Goal: Task Accomplishment & Management: Complete application form

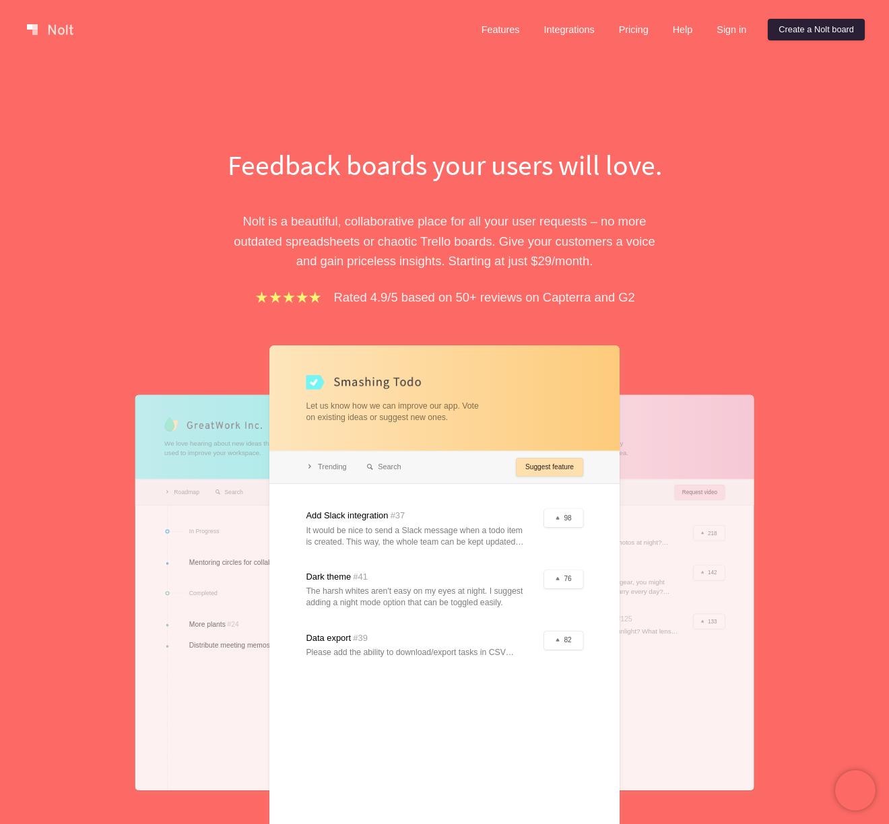
click at [783, 33] on link "Create a Nolt board" at bounding box center [815, 30] width 97 height 22
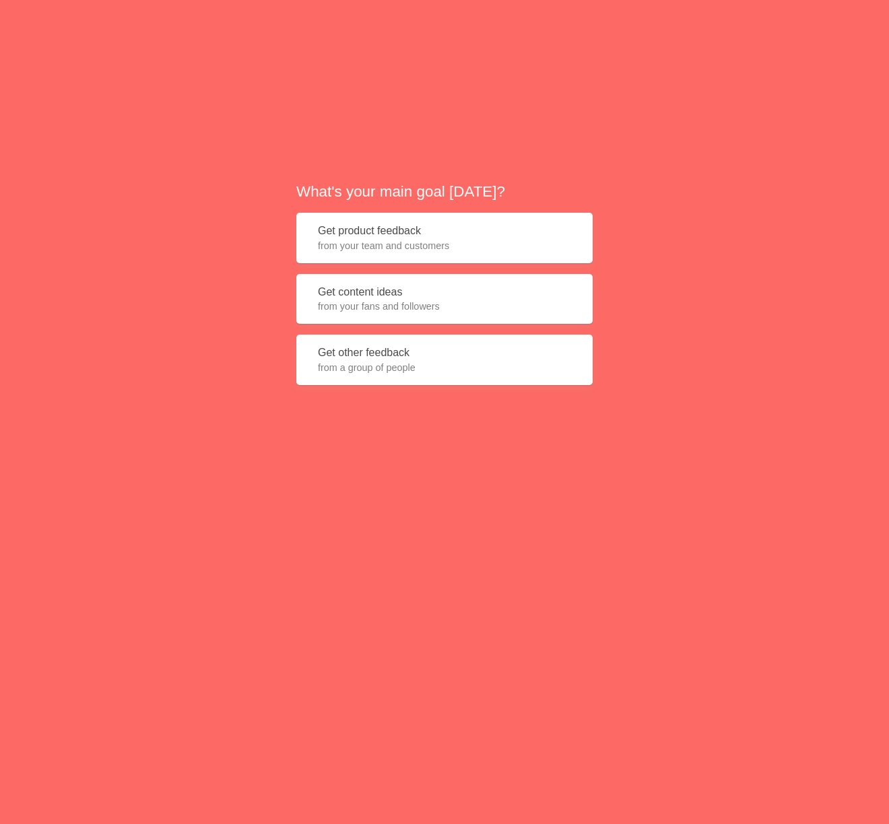
click at [387, 232] on button "Get product feedback from your team and customers" at bounding box center [444, 238] width 296 height 50
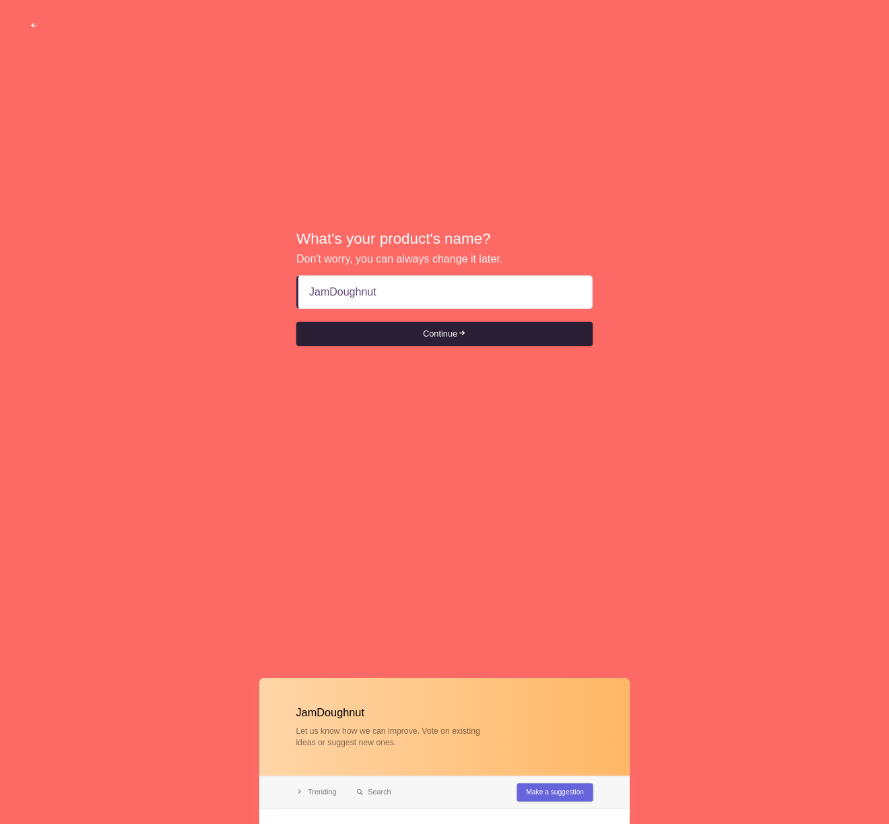
click at [462, 339] on button "Continue" at bounding box center [444, 334] width 296 height 24
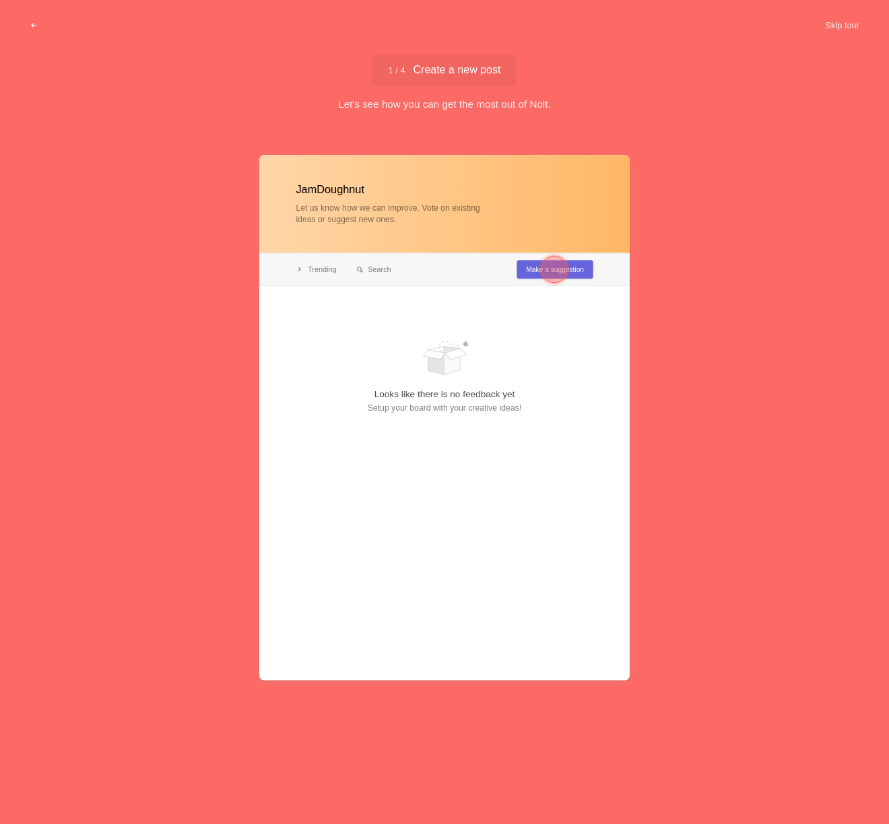
type input "JamDoughnut"
click at [545, 269] on div at bounding box center [554, 269] width 27 height 27
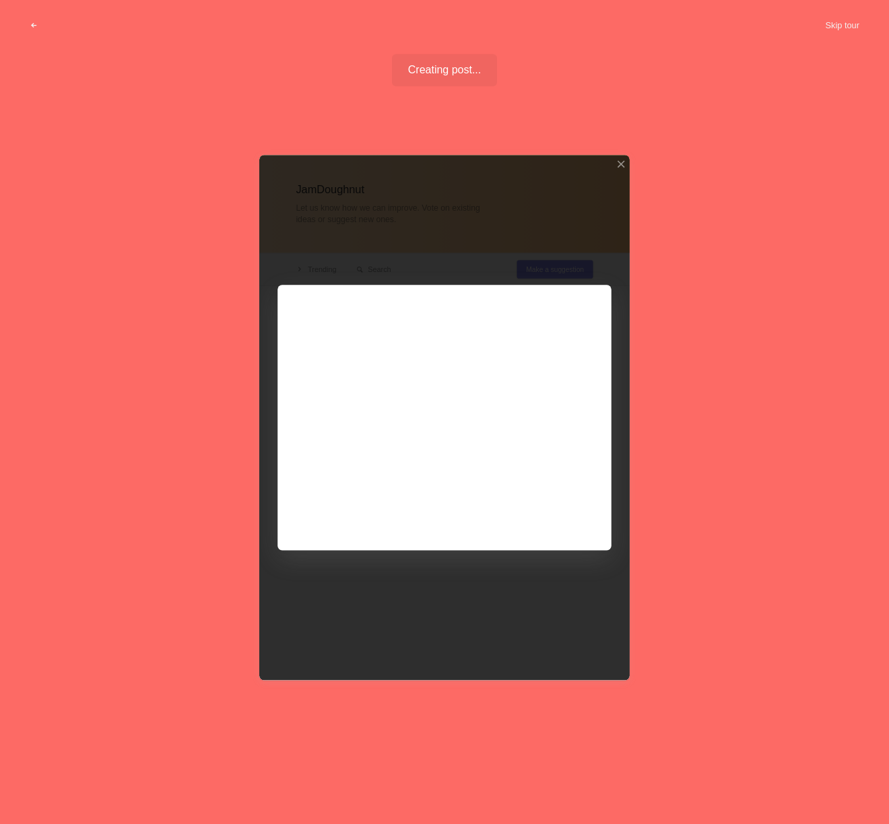
drag, startPoint x: 561, startPoint y: 505, endPoint x: 574, endPoint y: 446, distance: 60.0
click at [561, 505] on div at bounding box center [444, 417] width 370 height 525
click at [681, 285] on div "JamDoughnut Let us know how we can improve. Vote on existing ideas or suggest n…" at bounding box center [444, 464] width 889 height 662
click at [439, 63] on div "Creating post... Well done!" at bounding box center [445, 70] width 106 height 32
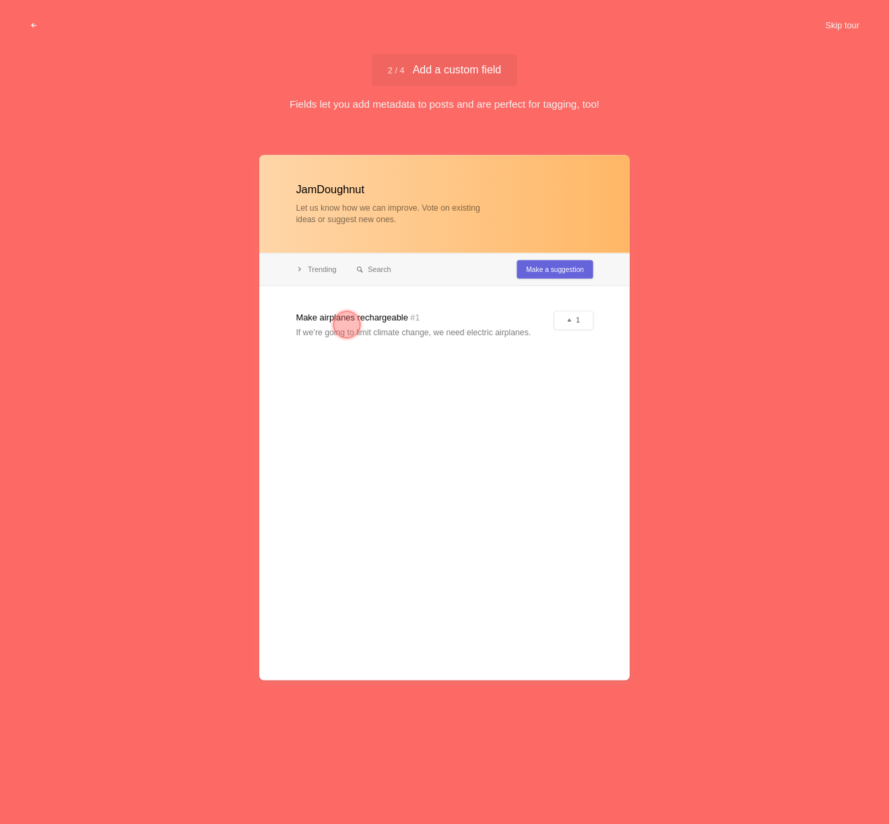
click at [343, 324] on div at bounding box center [346, 324] width 27 height 27
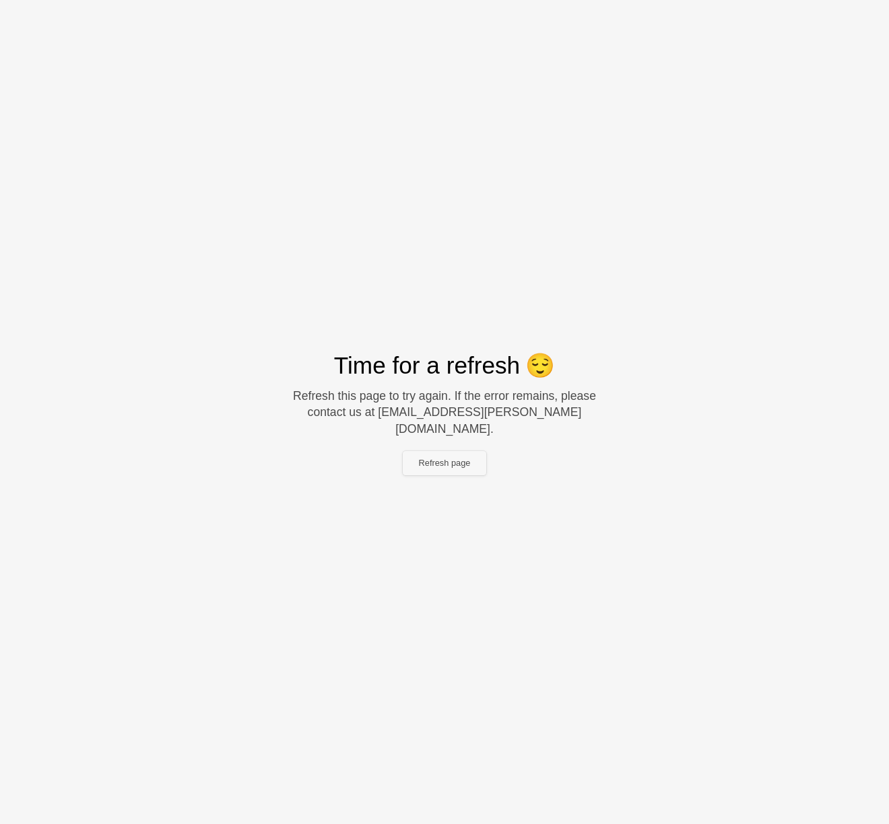
click at [443, 456] on button "Refresh page" at bounding box center [445, 463] width 84 height 24
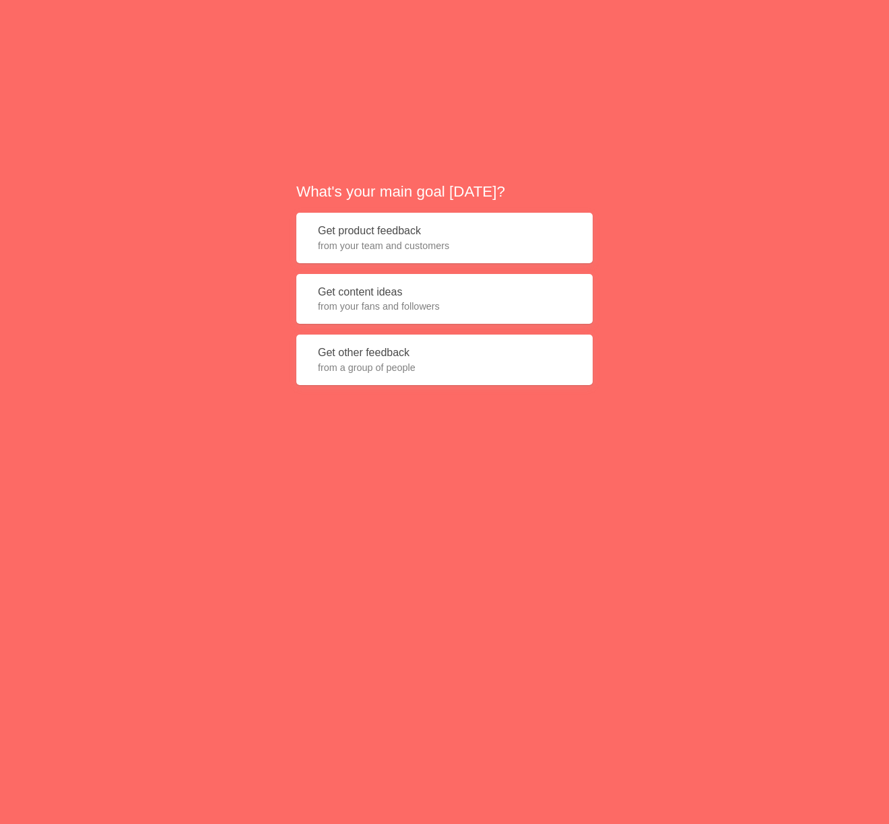
click at [410, 244] on span "from your team and customers" at bounding box center [444, 245] width 253 height 13
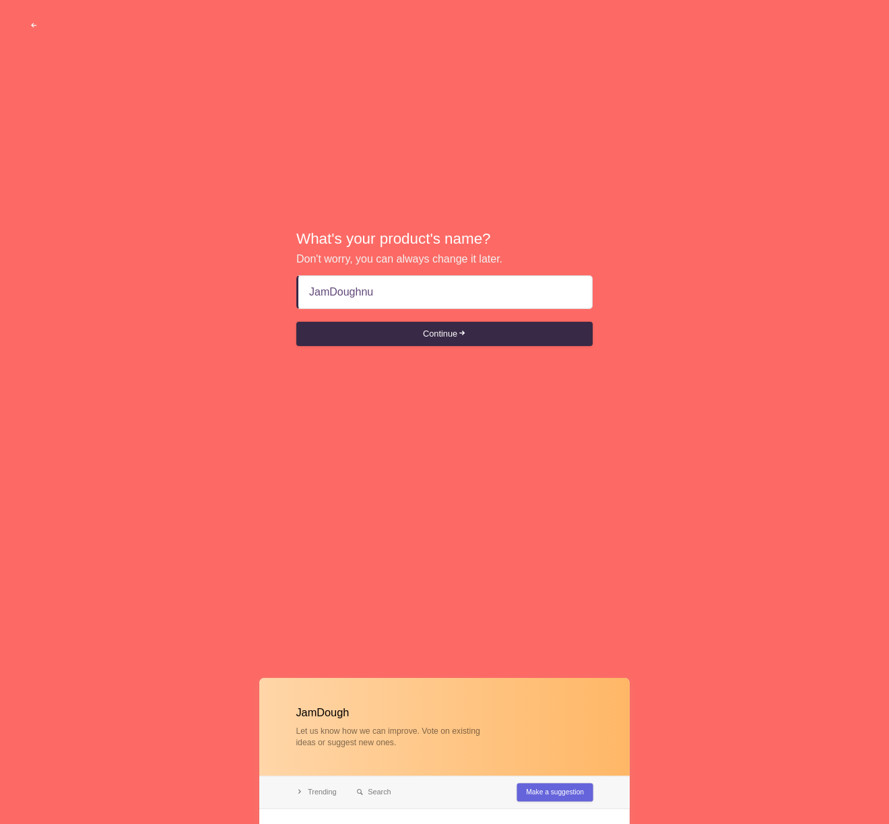
type input "JamDoughnut"
click at [460, 343] on button "Continue" at bounding box center [444, 334] width 296 height 24
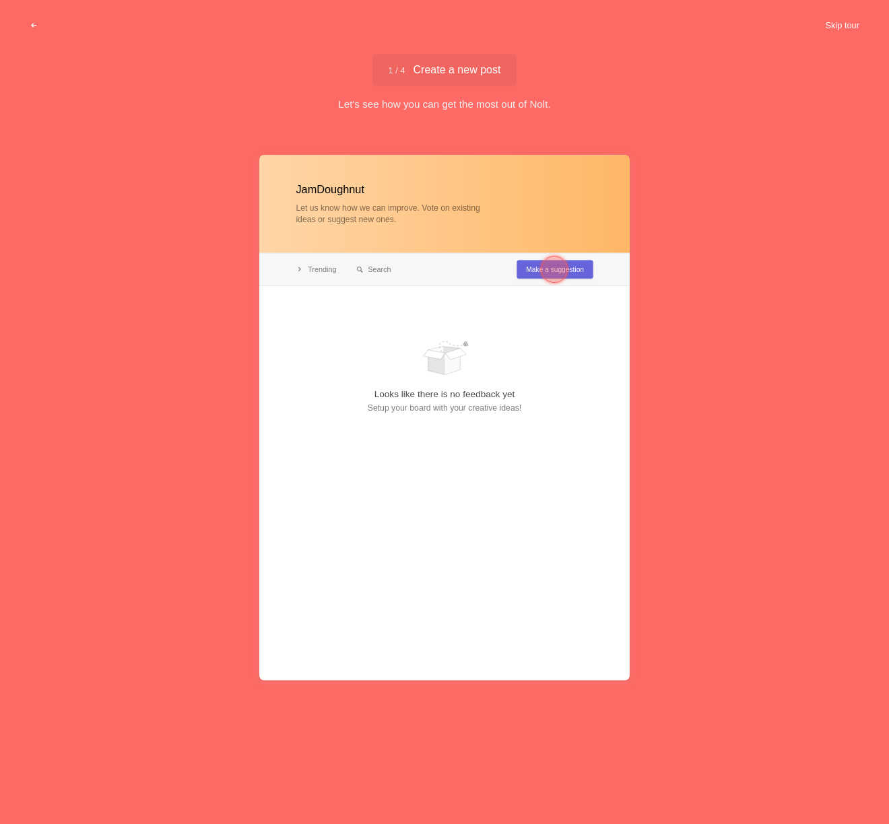
click at [841, 26] on button "Skip tour" at bounding box center [842, 25] width 67 height 24
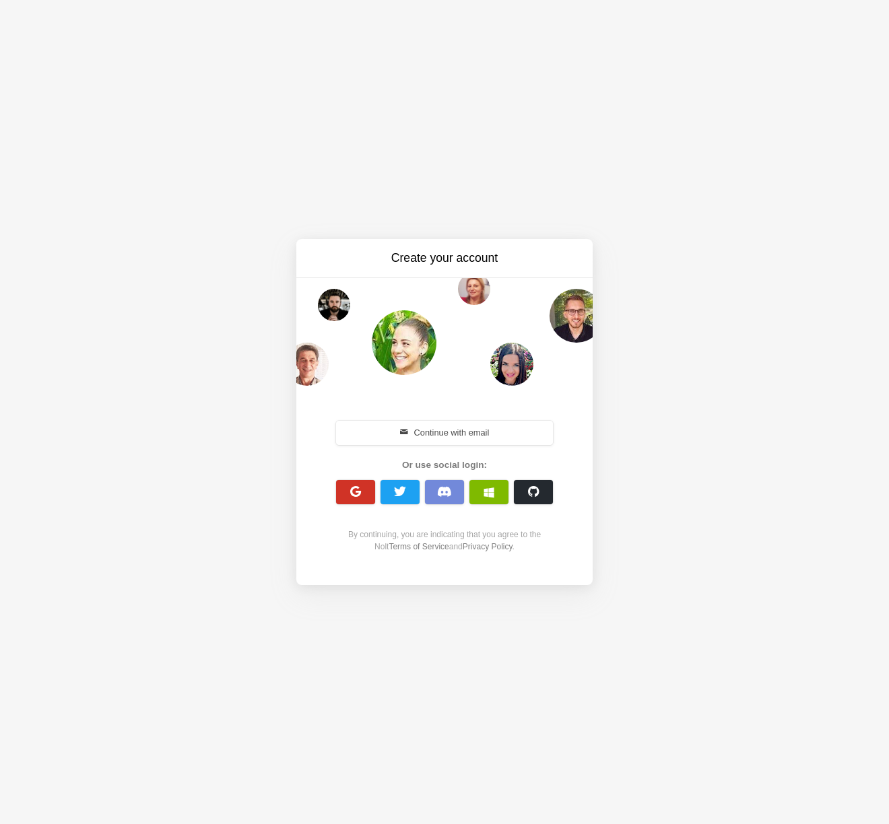
click at [353, 494] on span "button" at bounding box center [355, 491] width 13 height 13
